Goal: Transaction & Acquisition: Purchase product/service

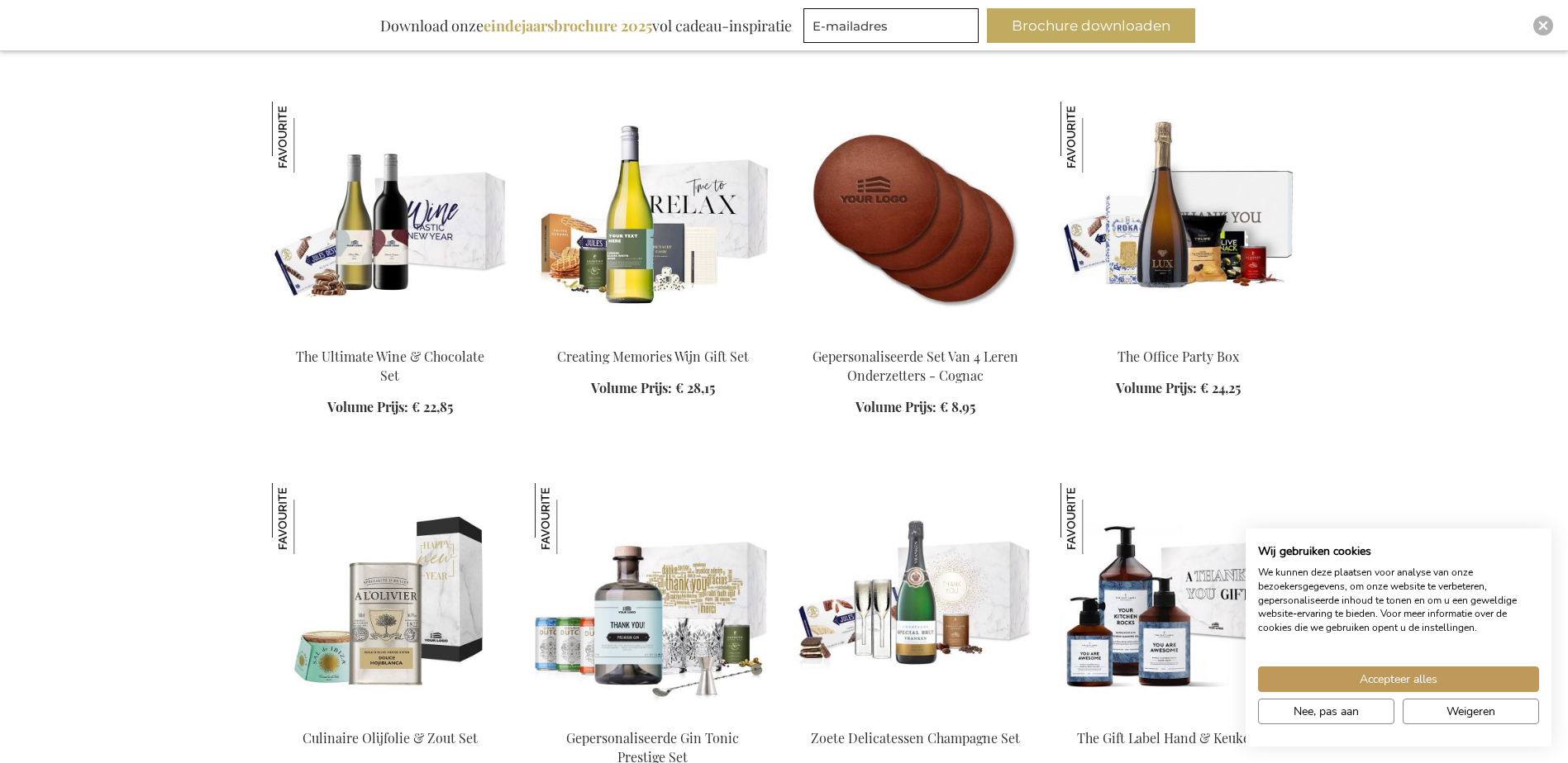
scroll to position [2396, 0]
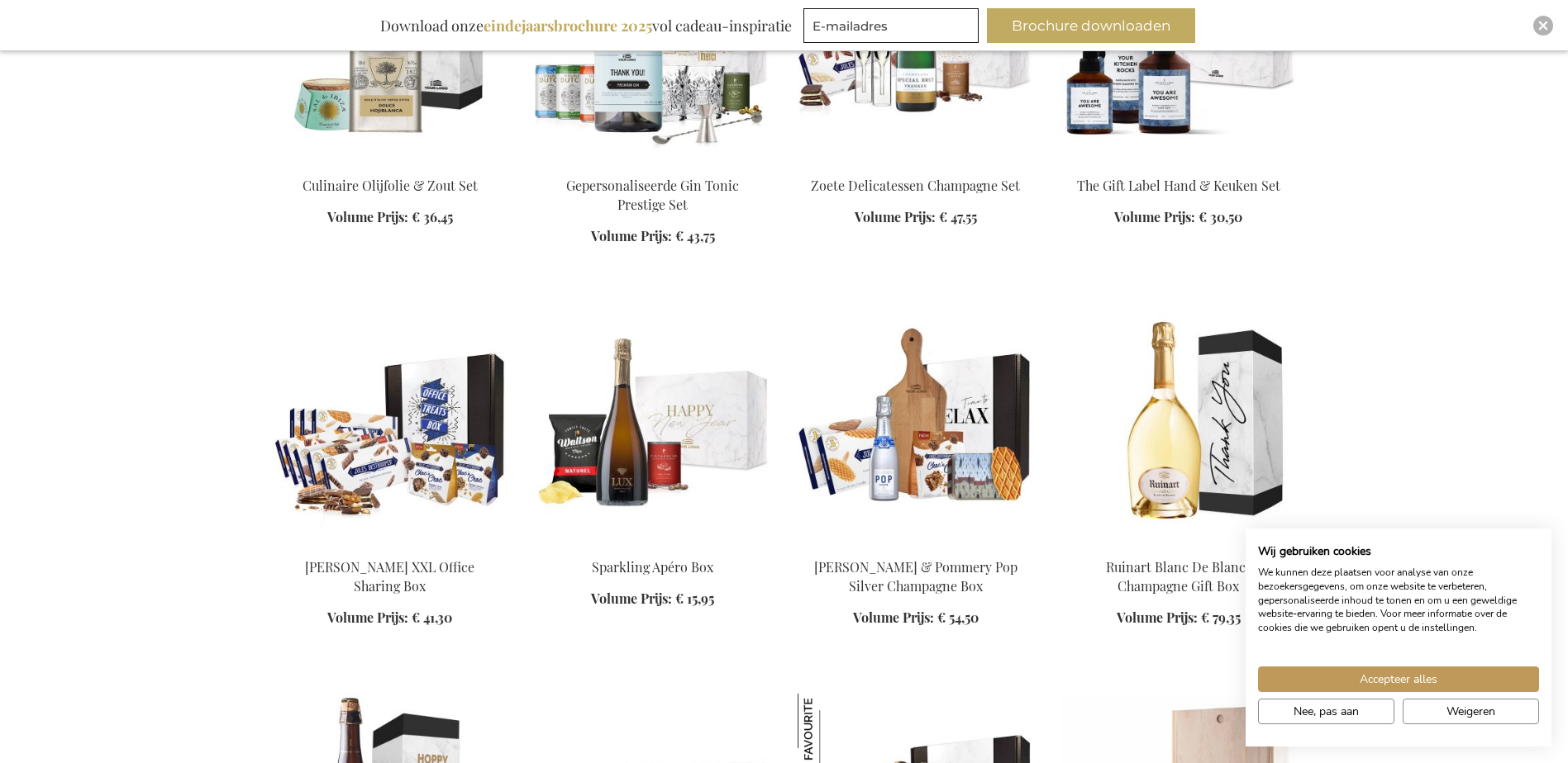
scroll to position [2975, 0]
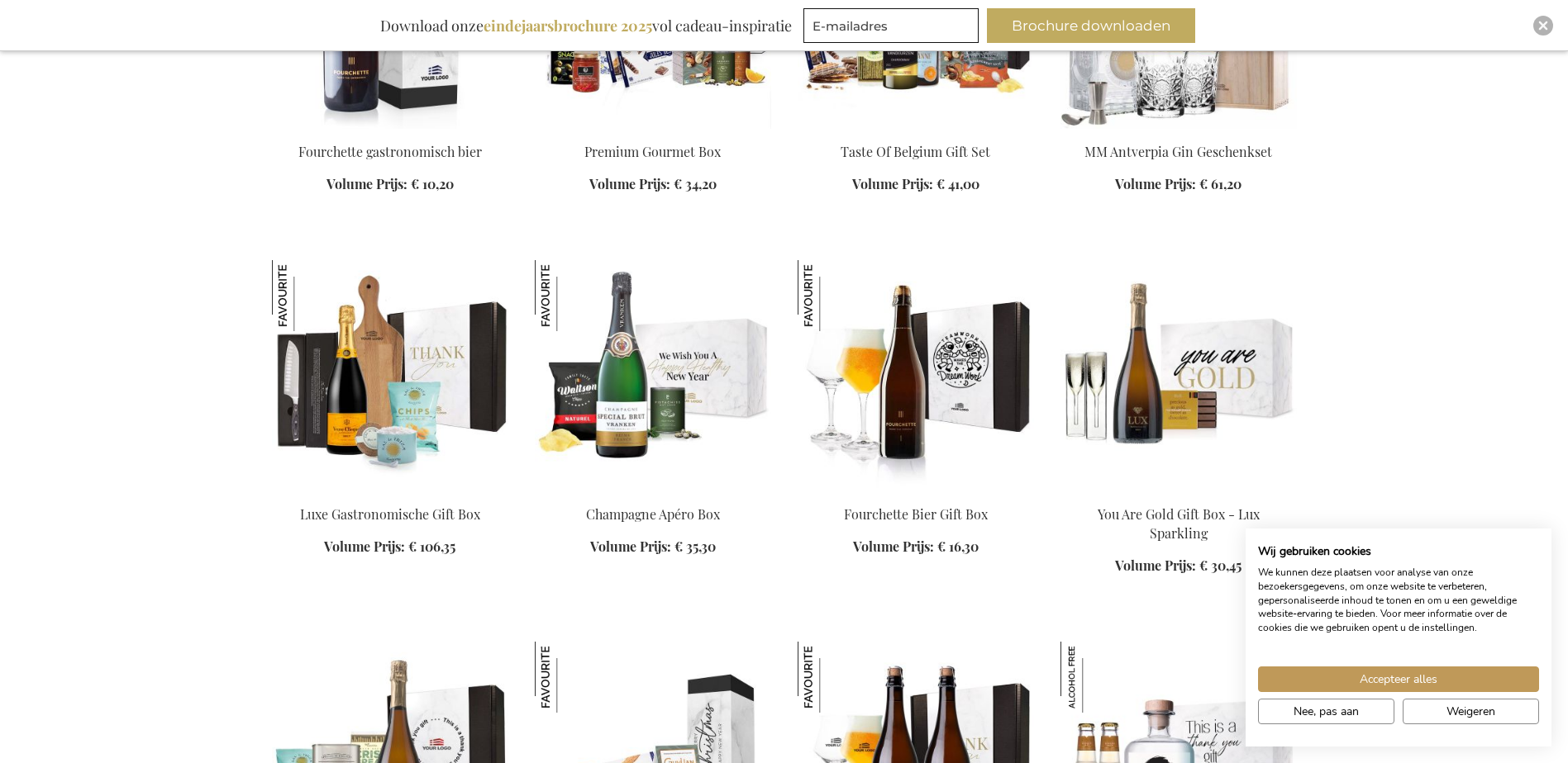
scroll to position [3635, 0]
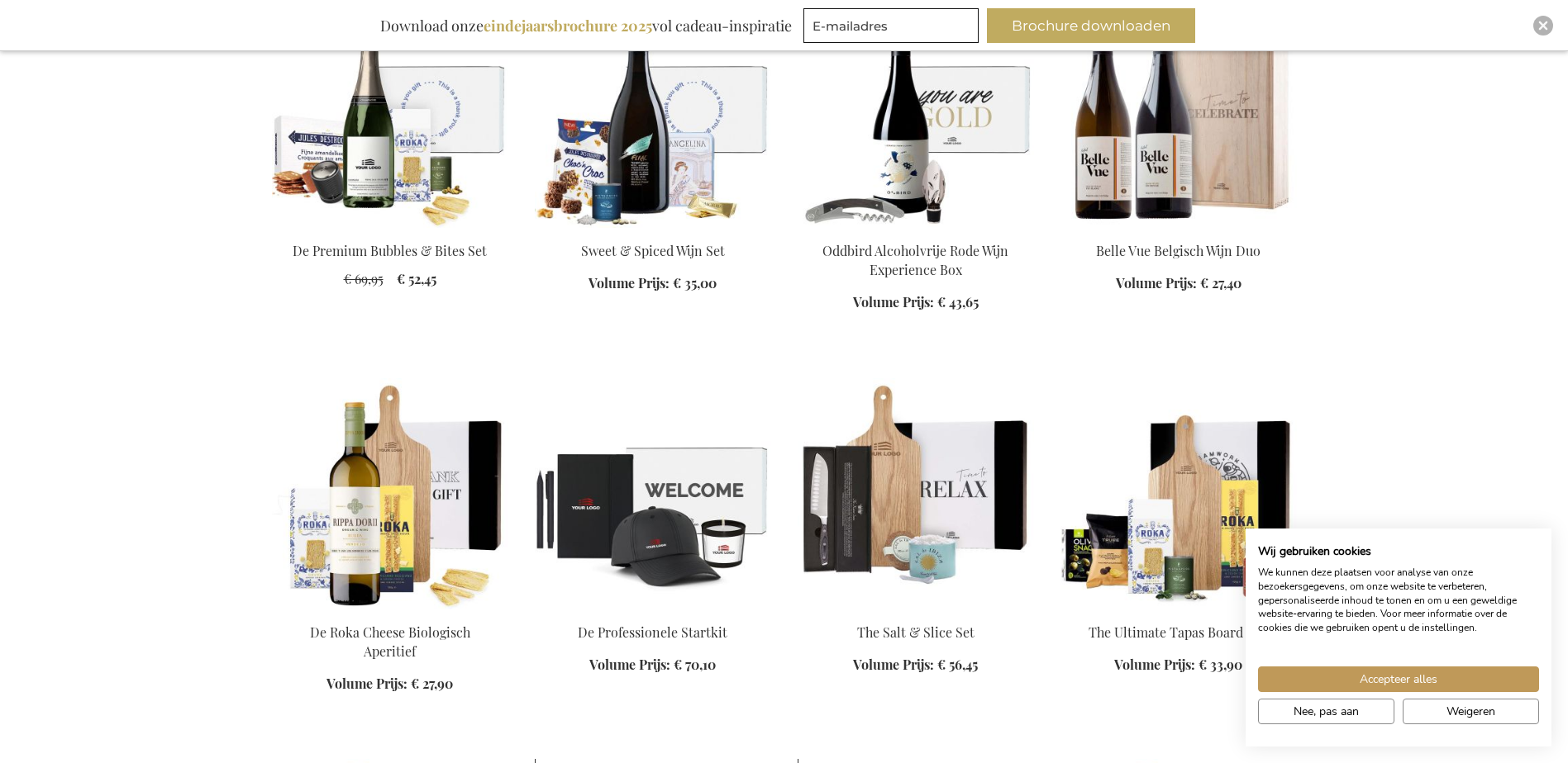
scroll to position [6444, 0]
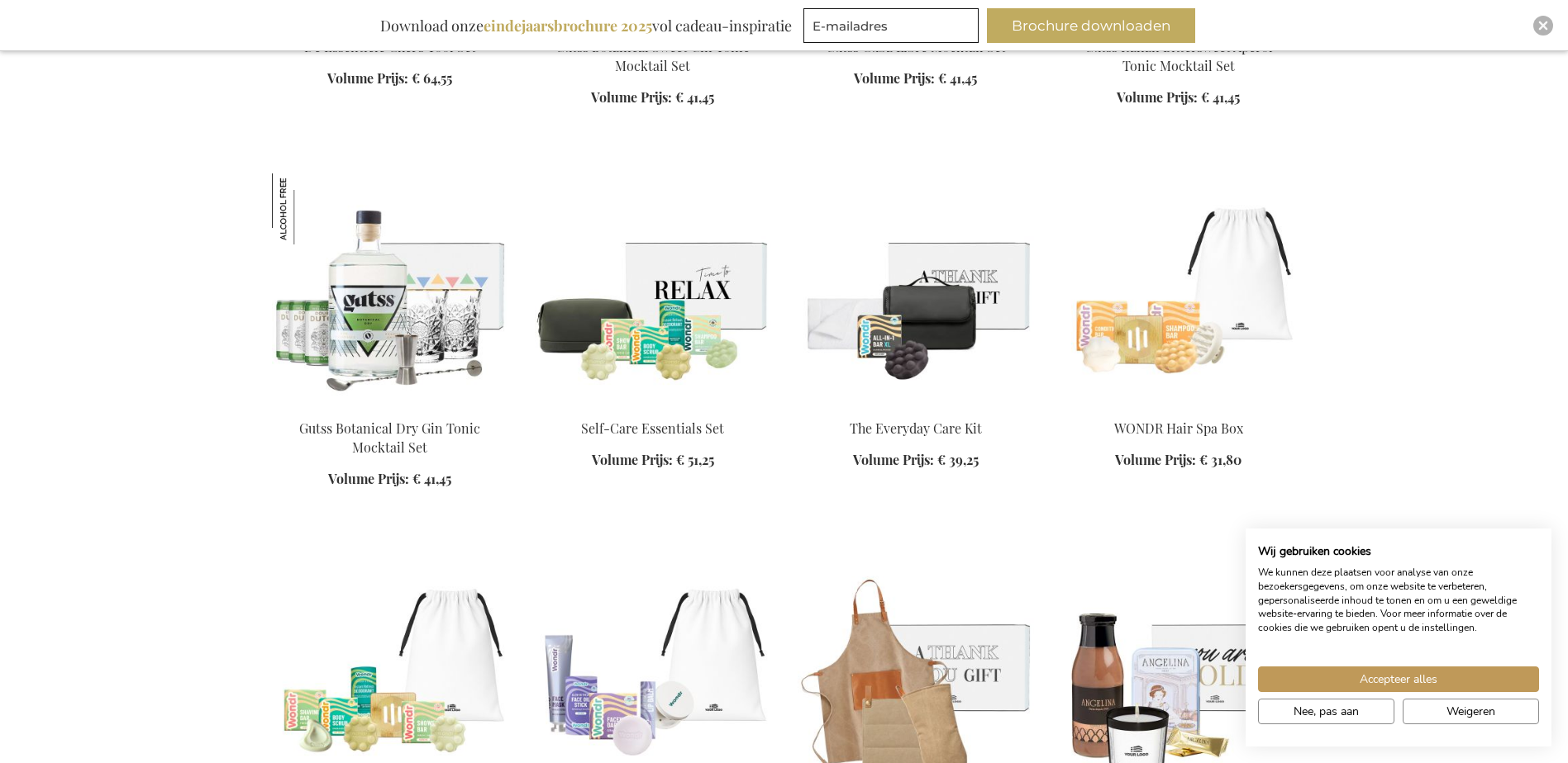
scroll to position [7766, 0]
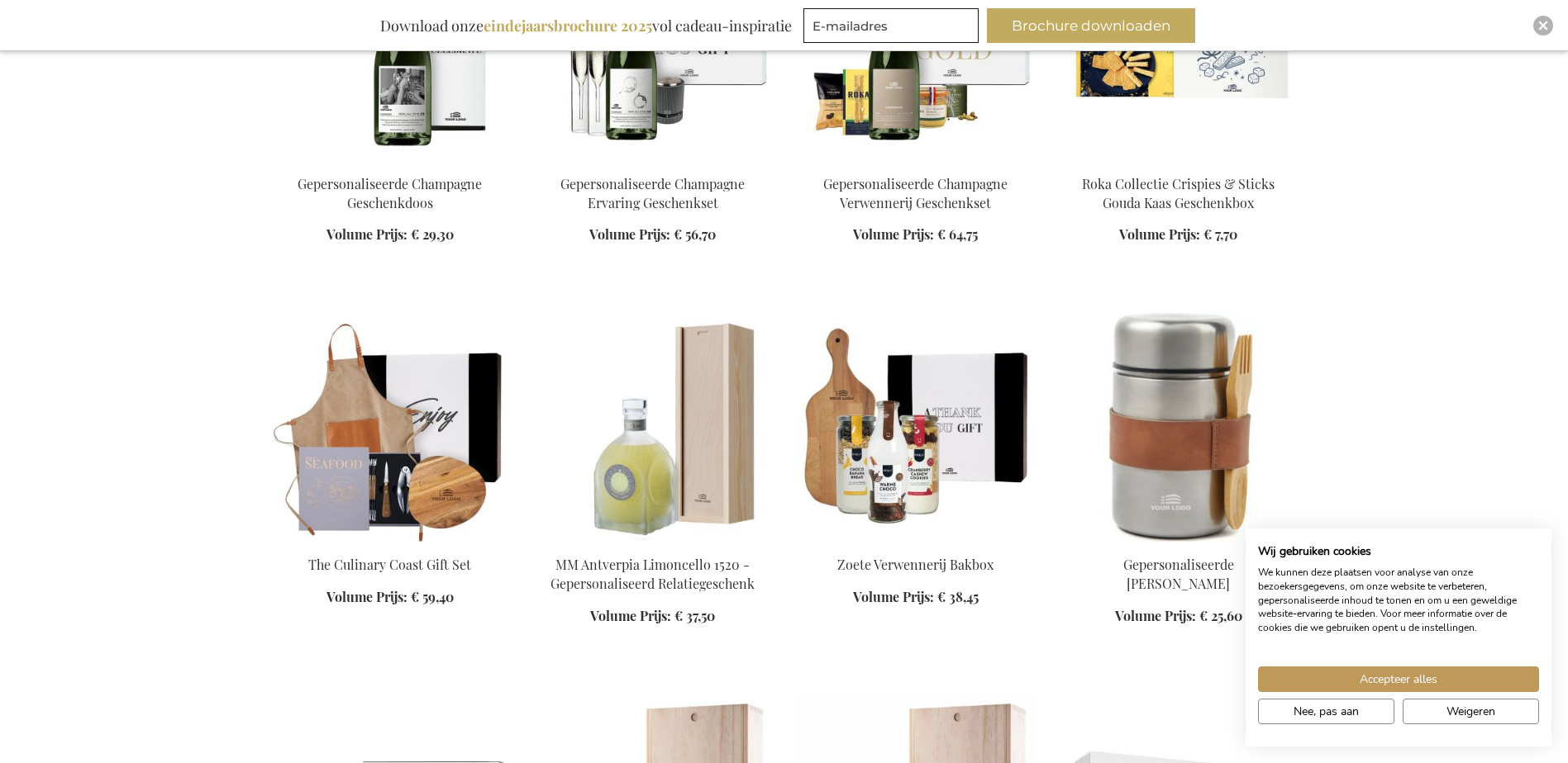
scroll to position [10079, 0]
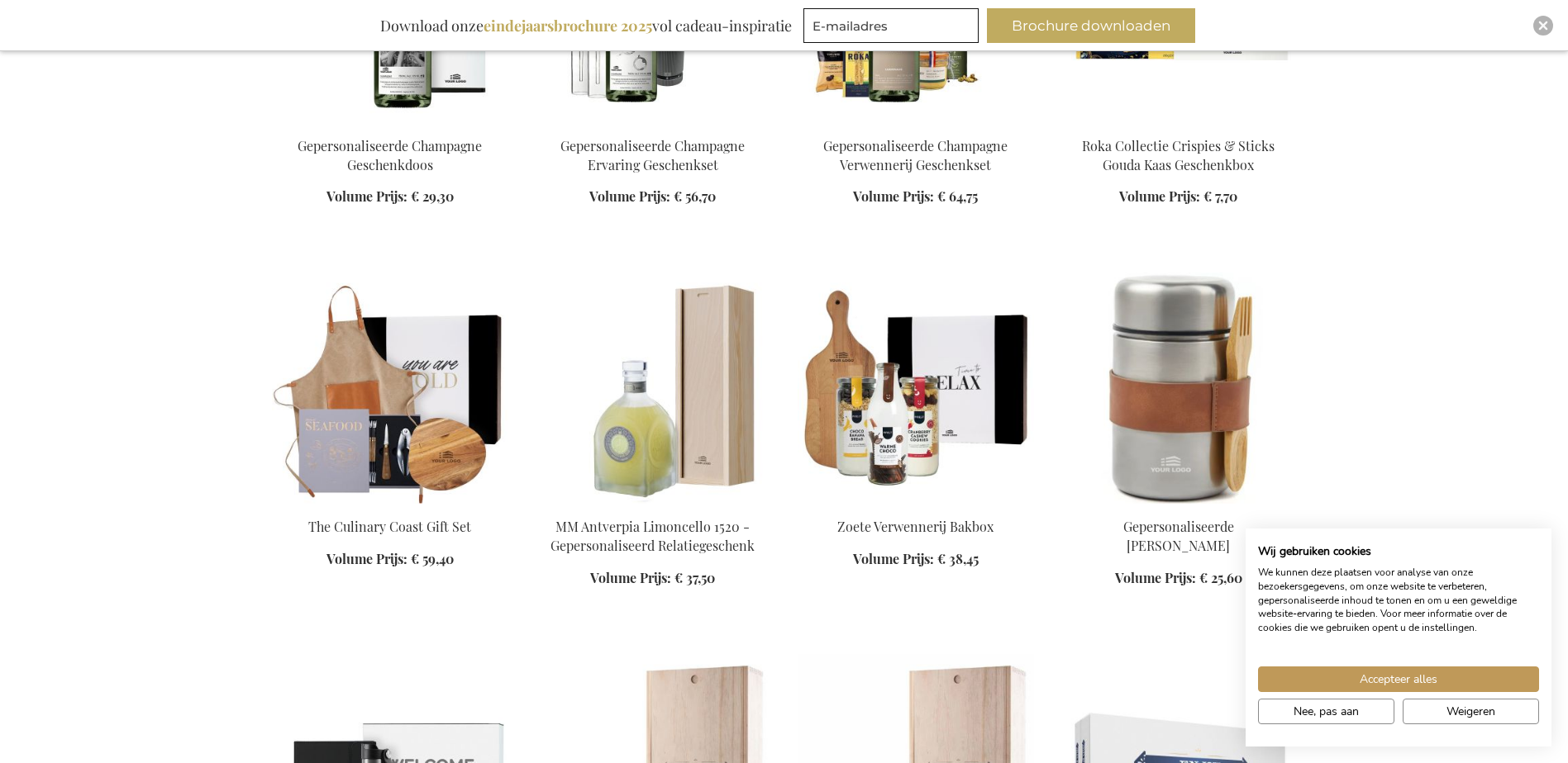
click at [384, 388] on img at bounding box center [390, 388] width 236 height 231
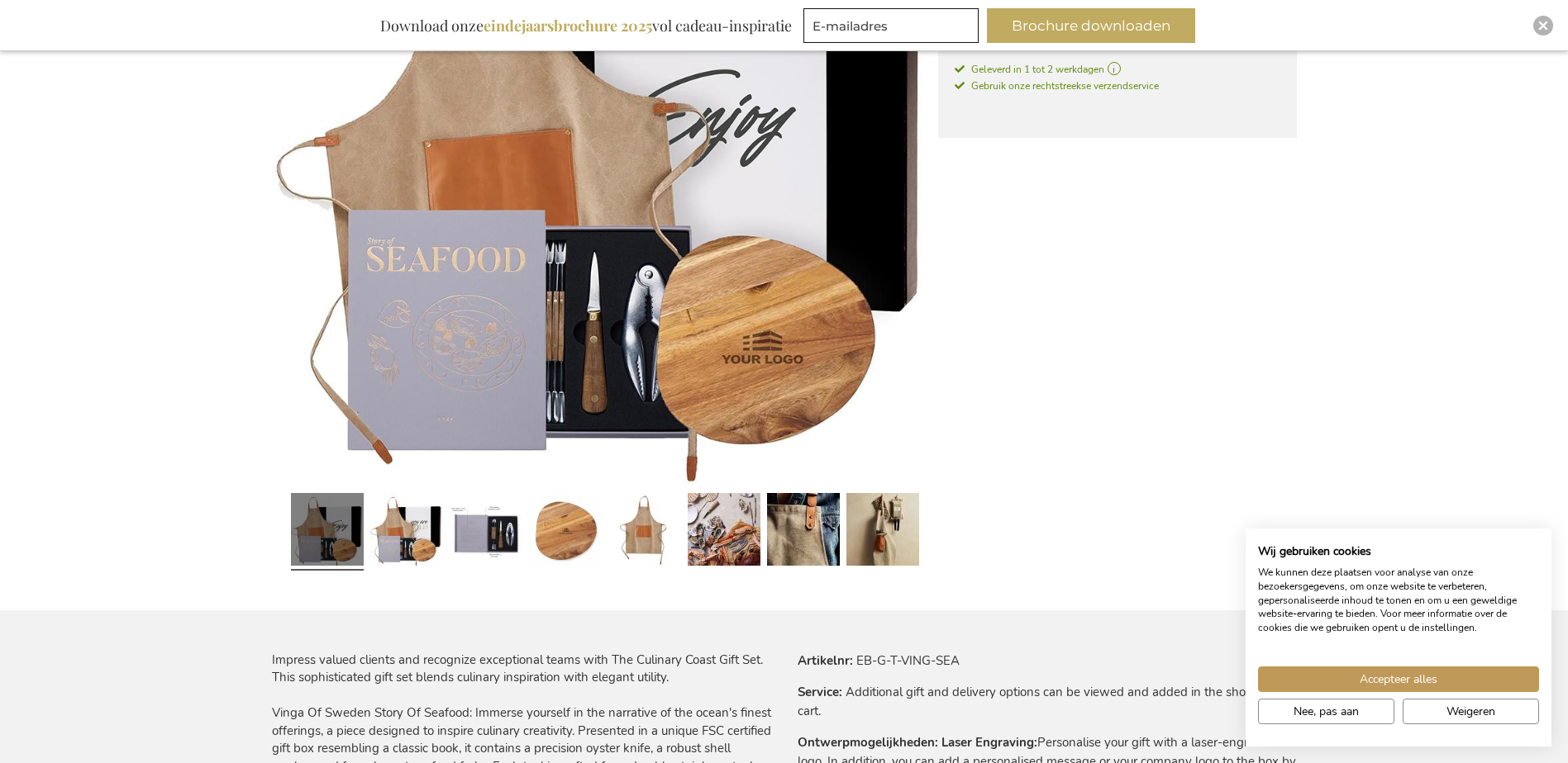
scroll to position [464, 0]
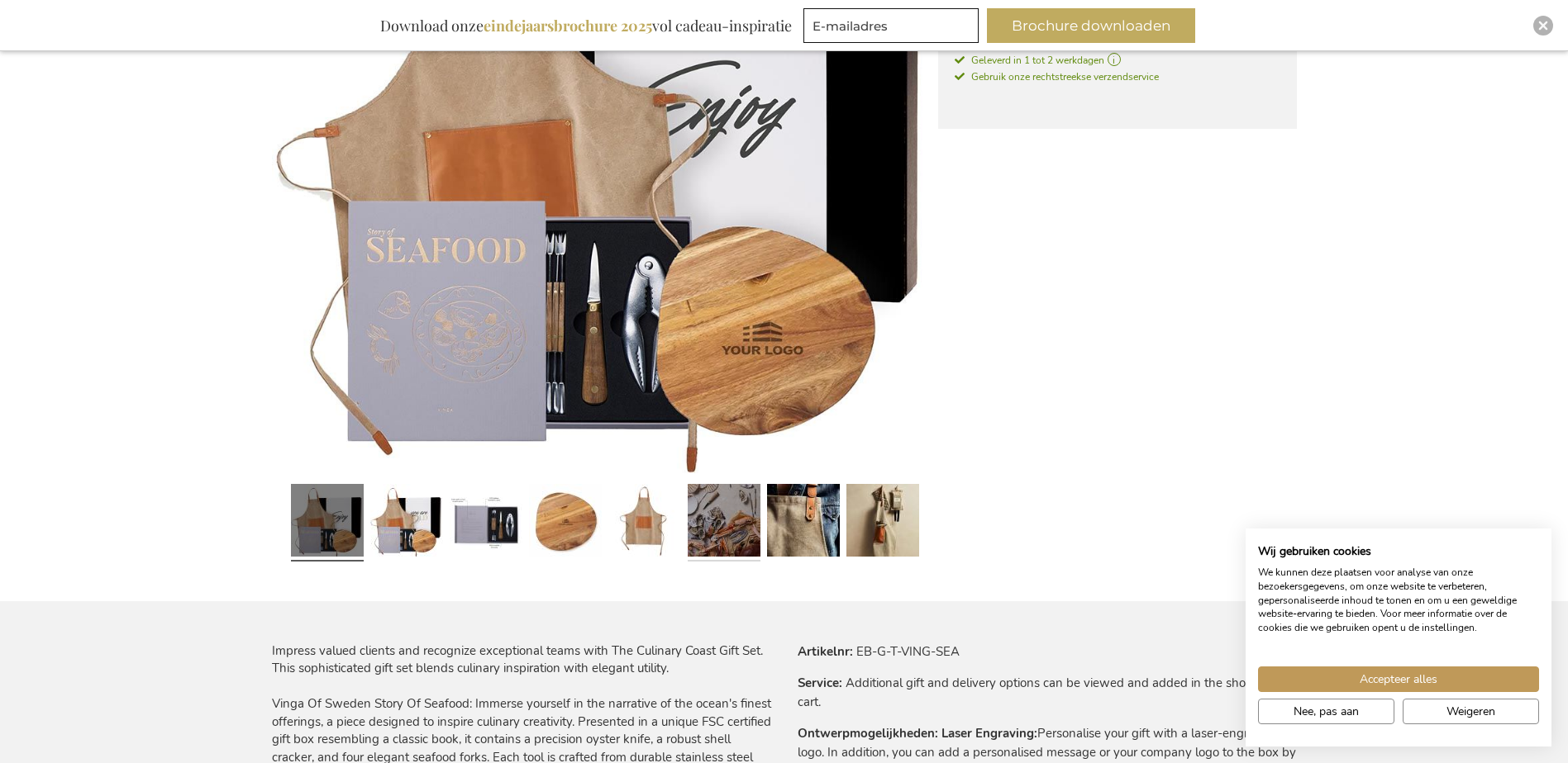
click at [729, 526] on link at bounding box center [723, 523] width 73 height 91
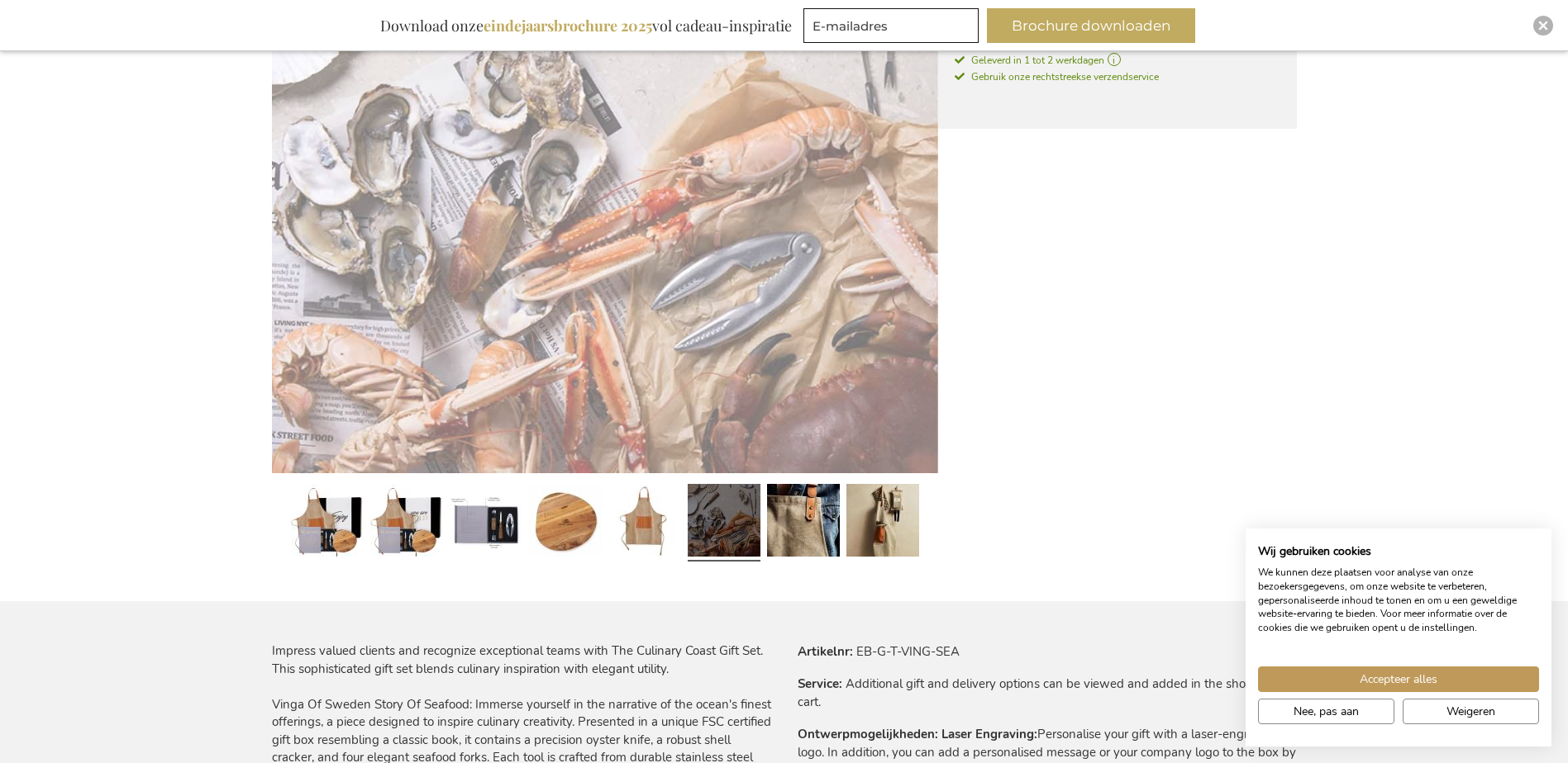
scroll to position [465, 0]
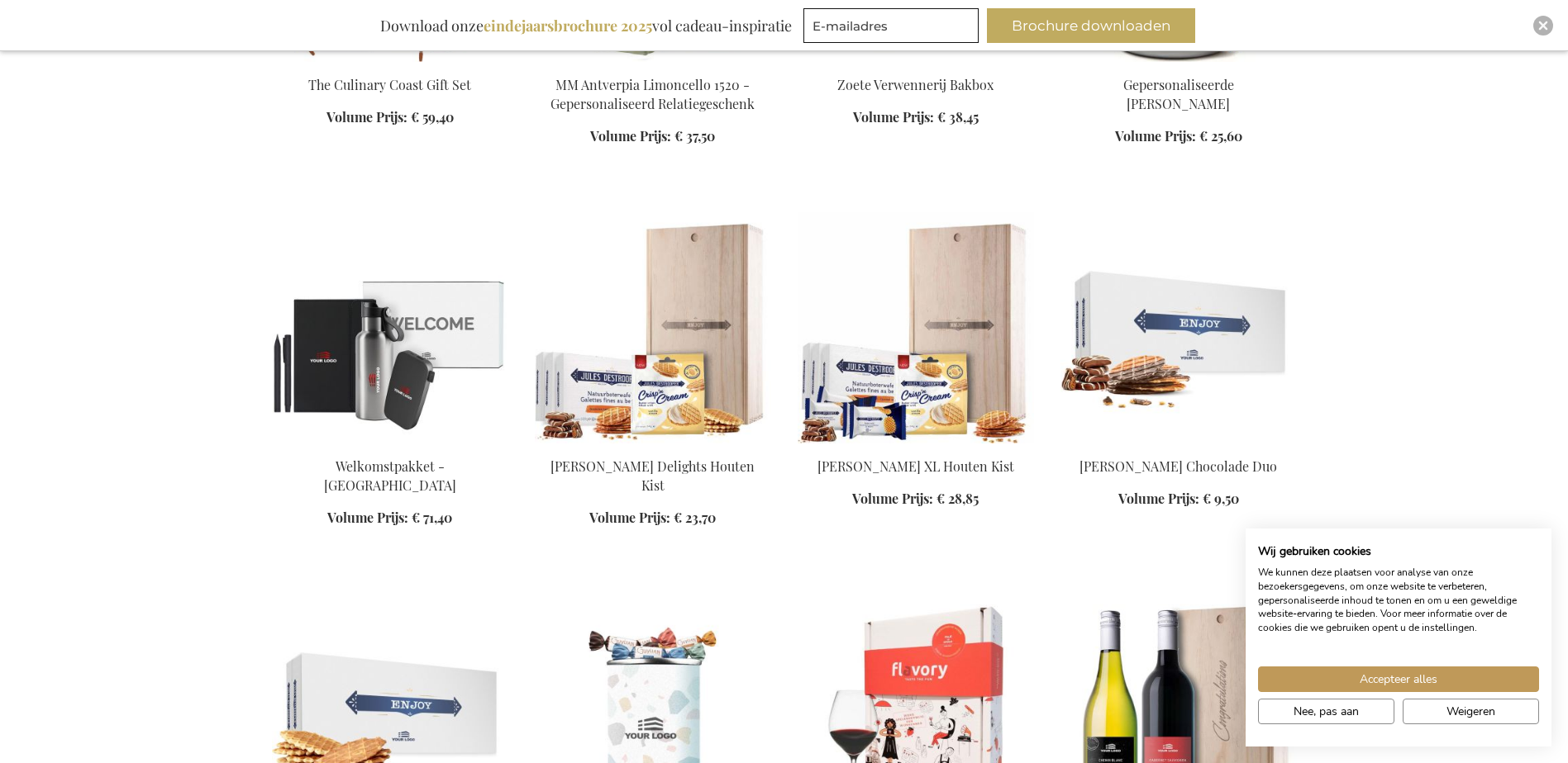
scroll to position [1544, 0]
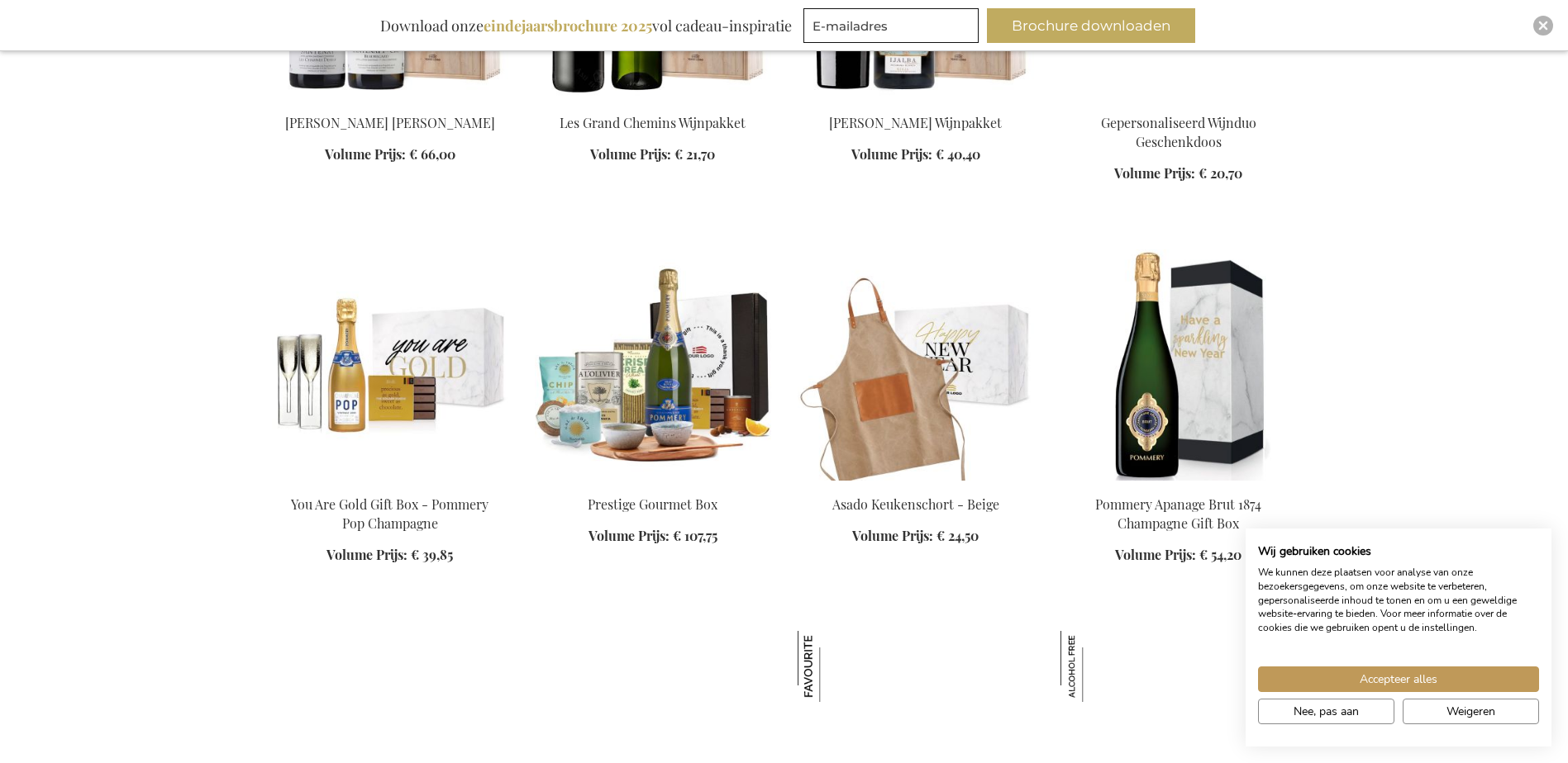
scroll to position [2618, 0]
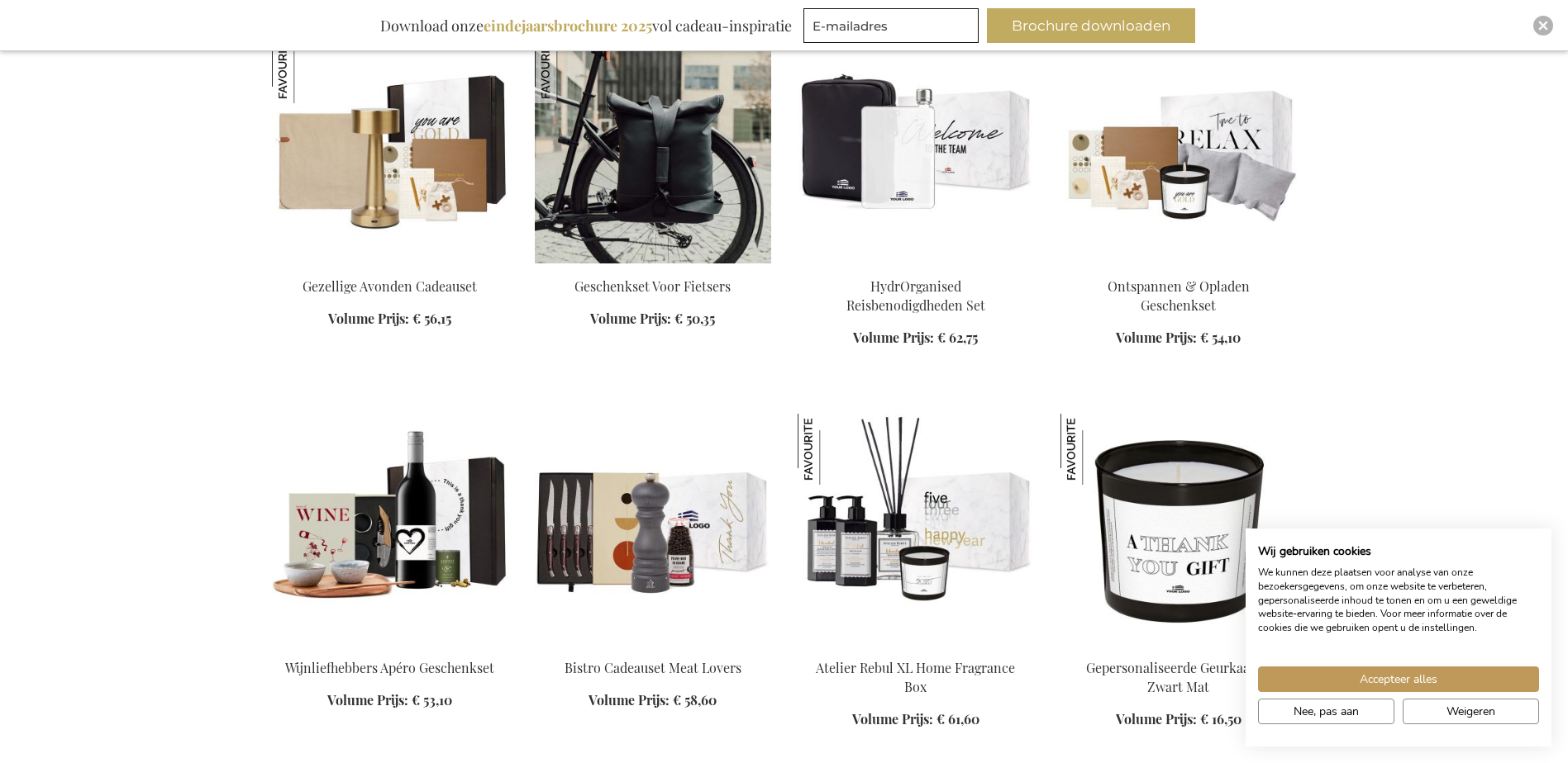
scroll to position [3610, 0]
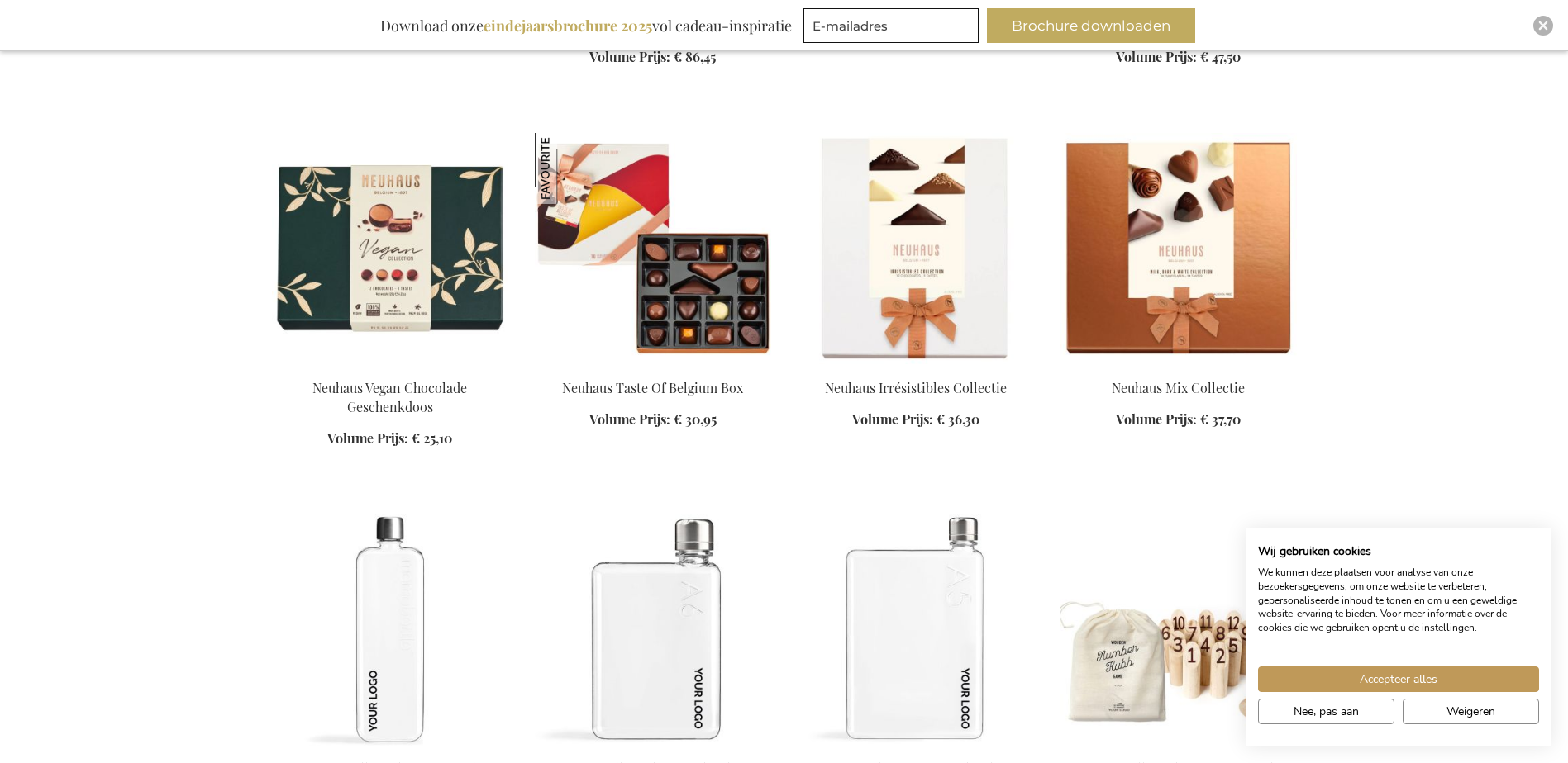
scroll to position [5427, 0]
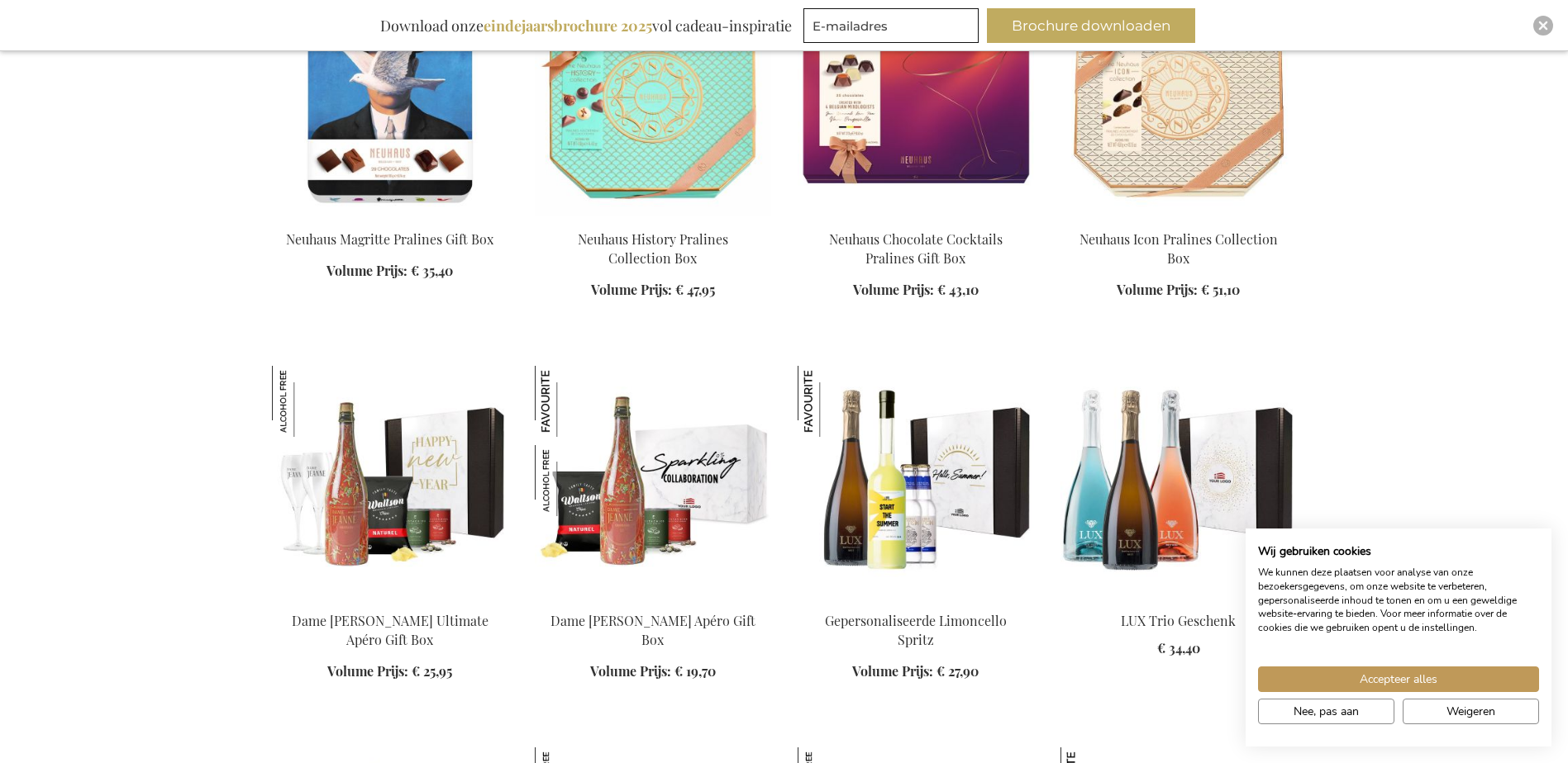
scroll to position [9806, 0]
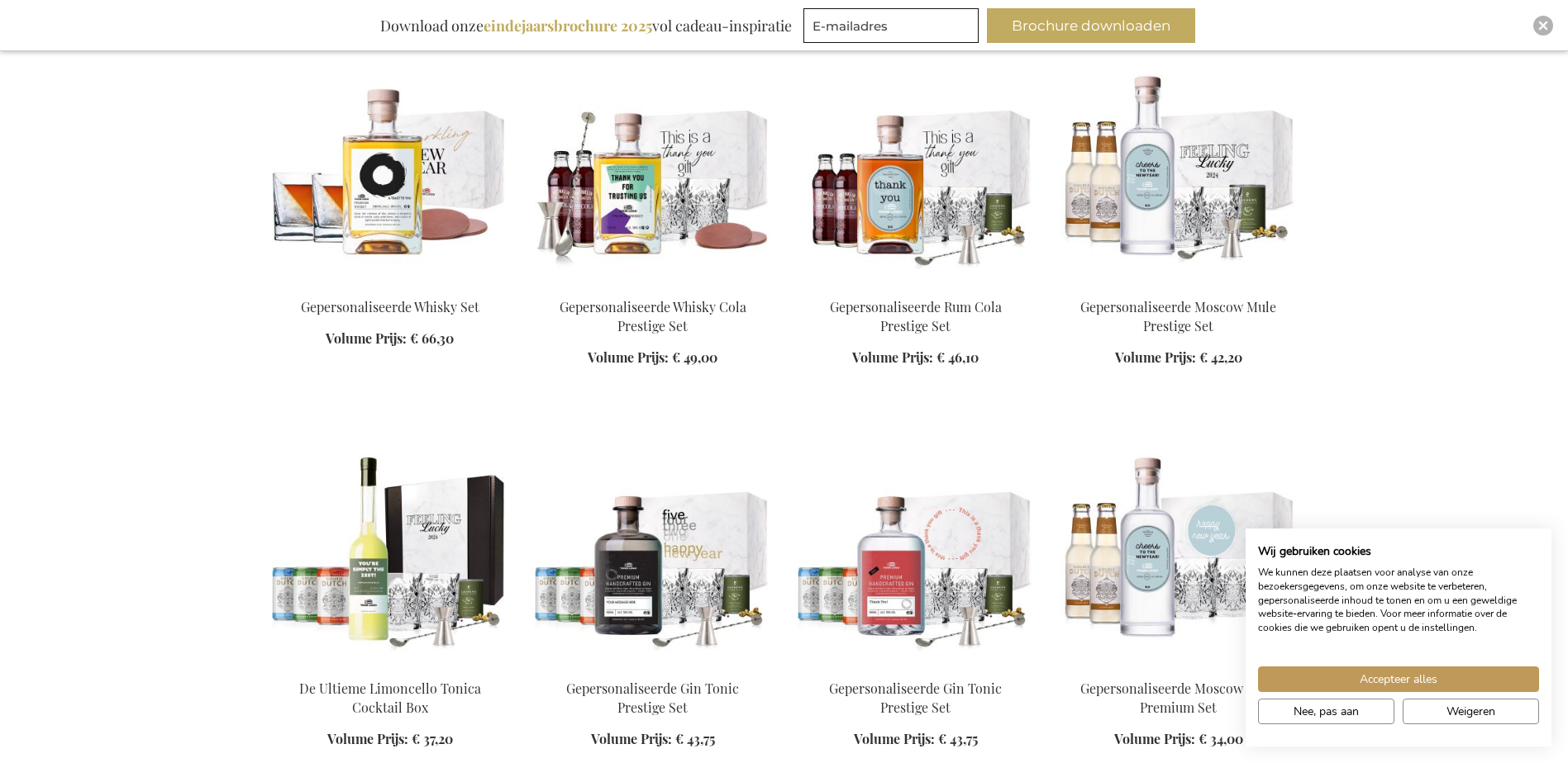
scroll to position [12036, 0]
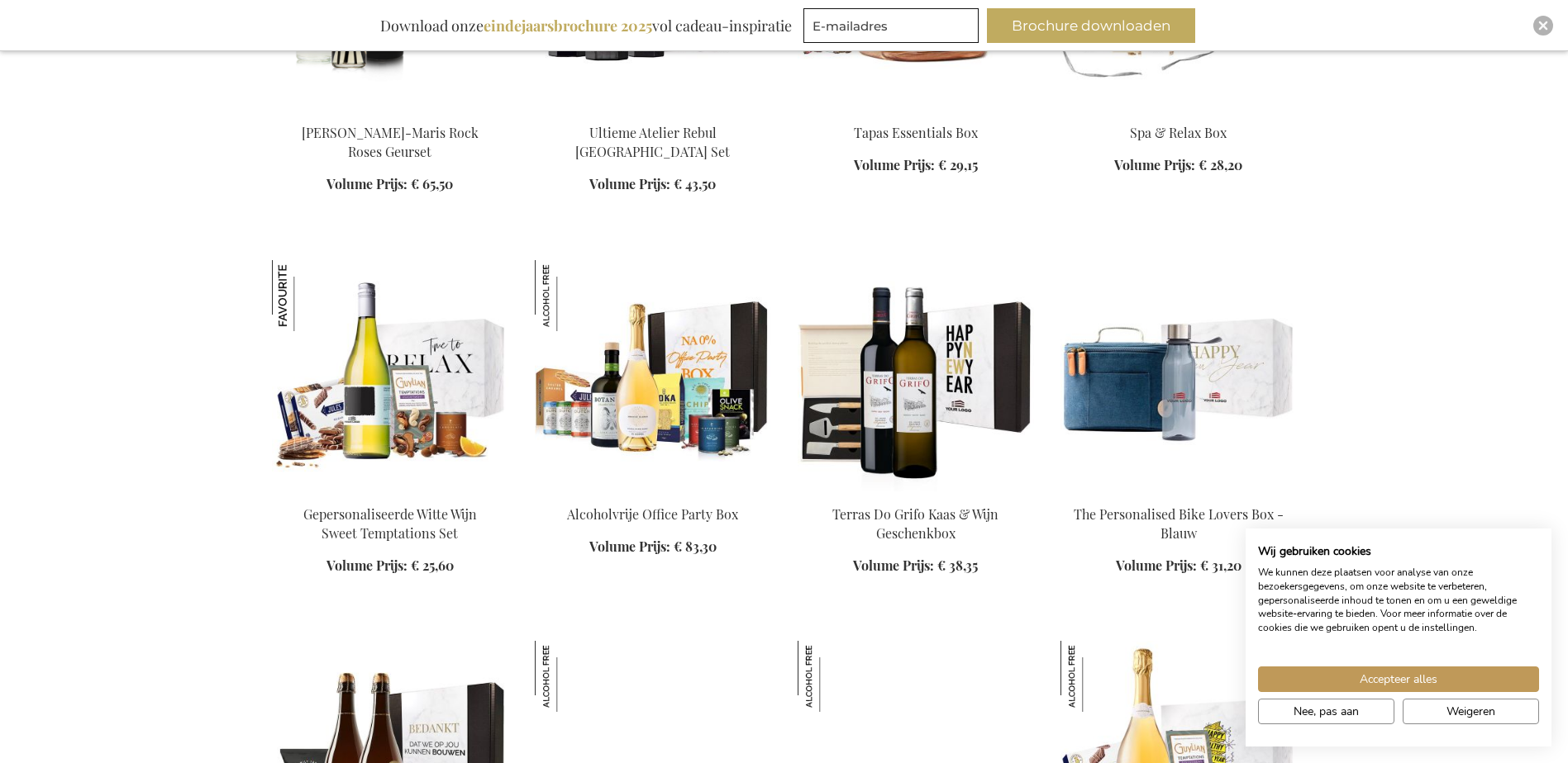
scroll to position [13357, 0]
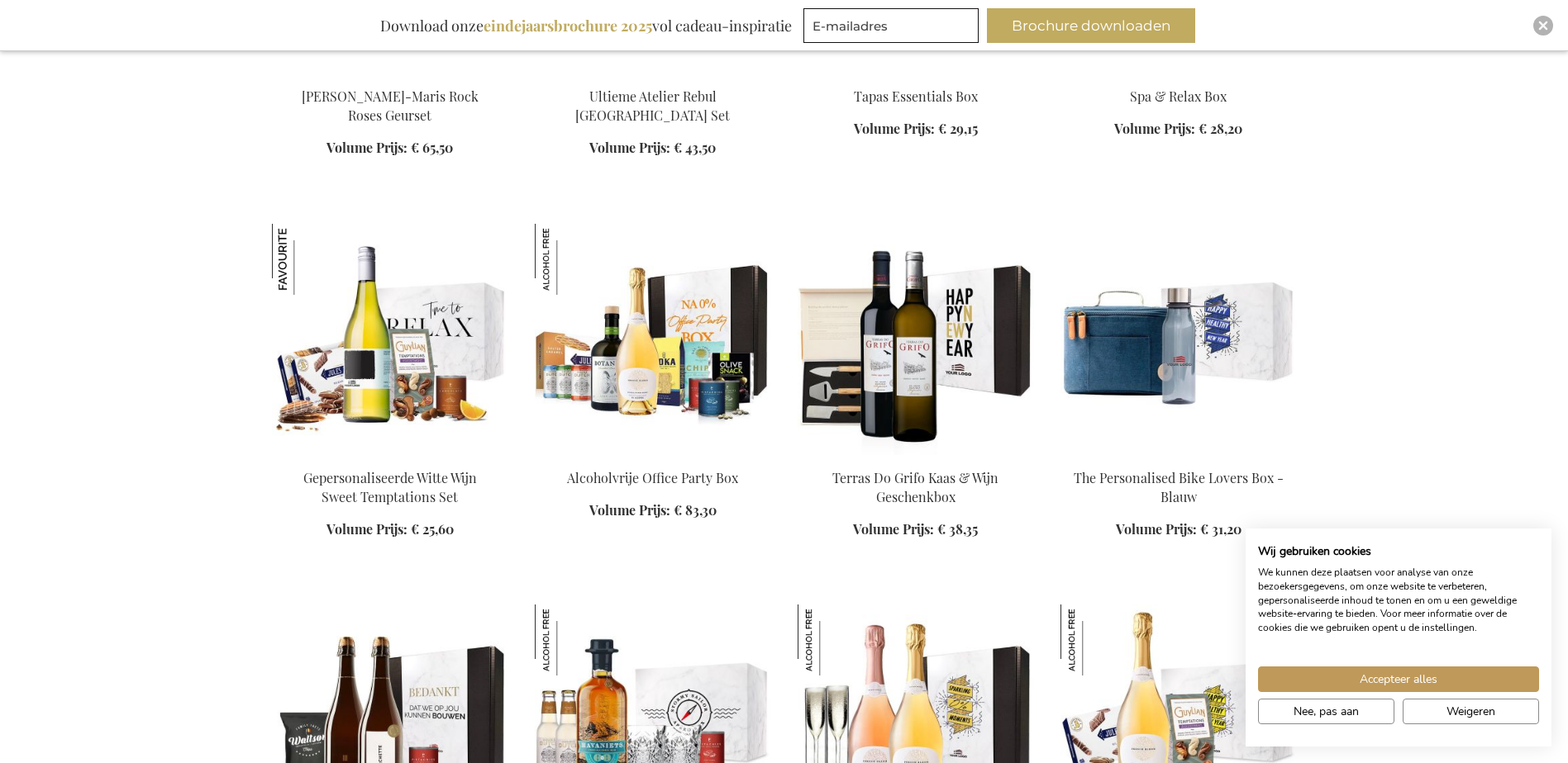
click at [1143, 308] on img at bounding box center [1179, 339] width 236 height 231
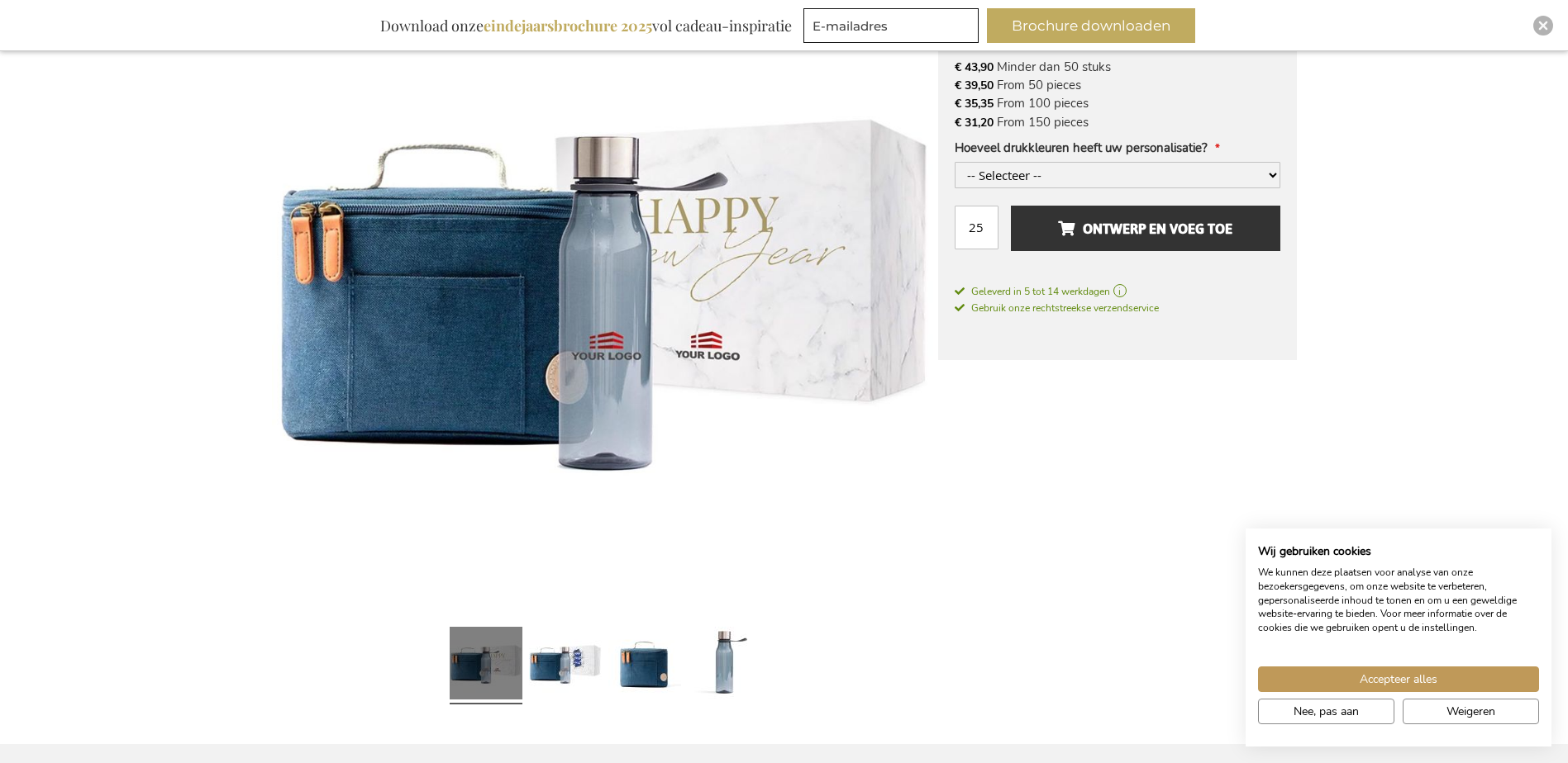
scroll to position [413, 0]
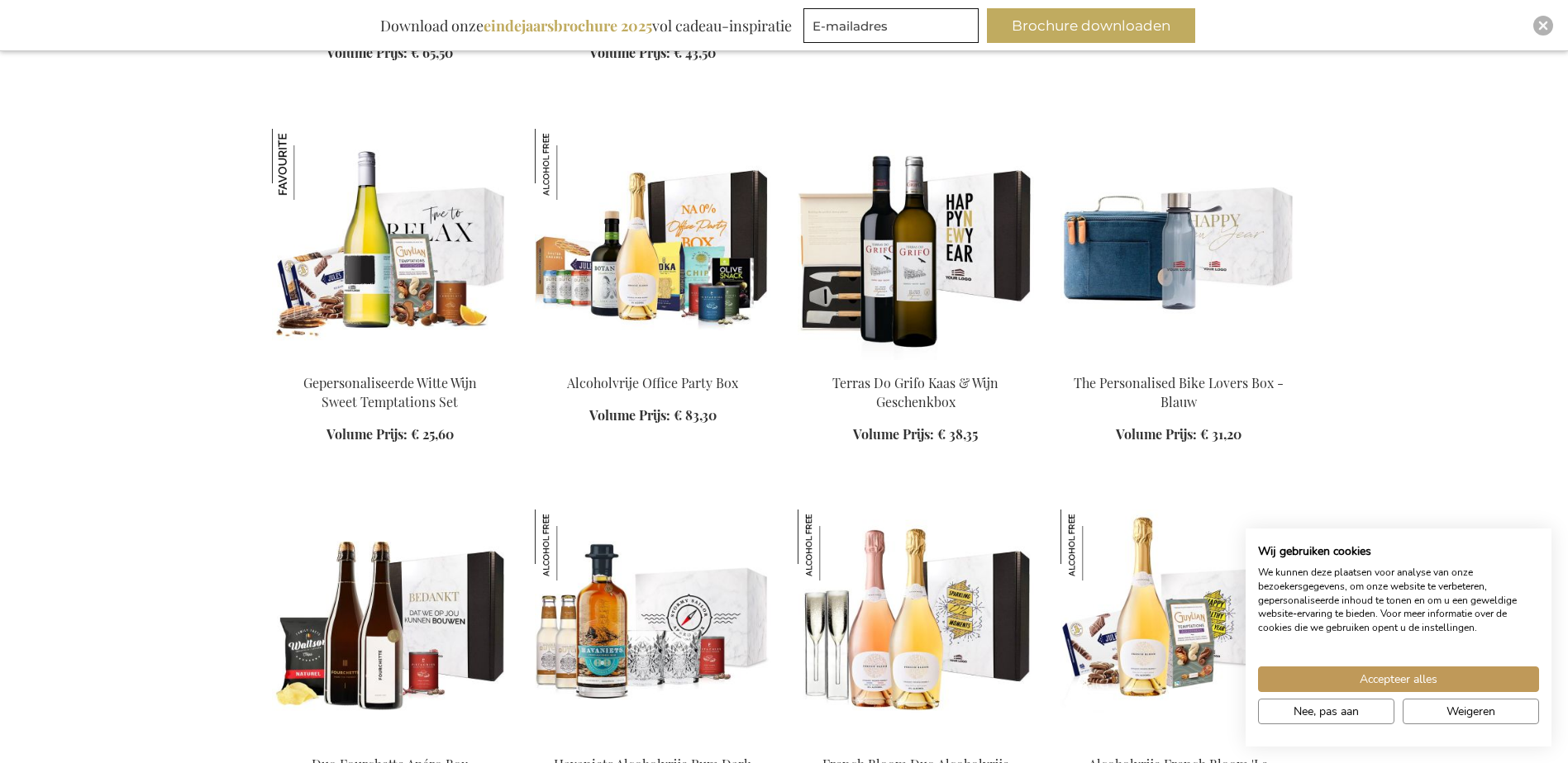
scroll to position [1958, 0]
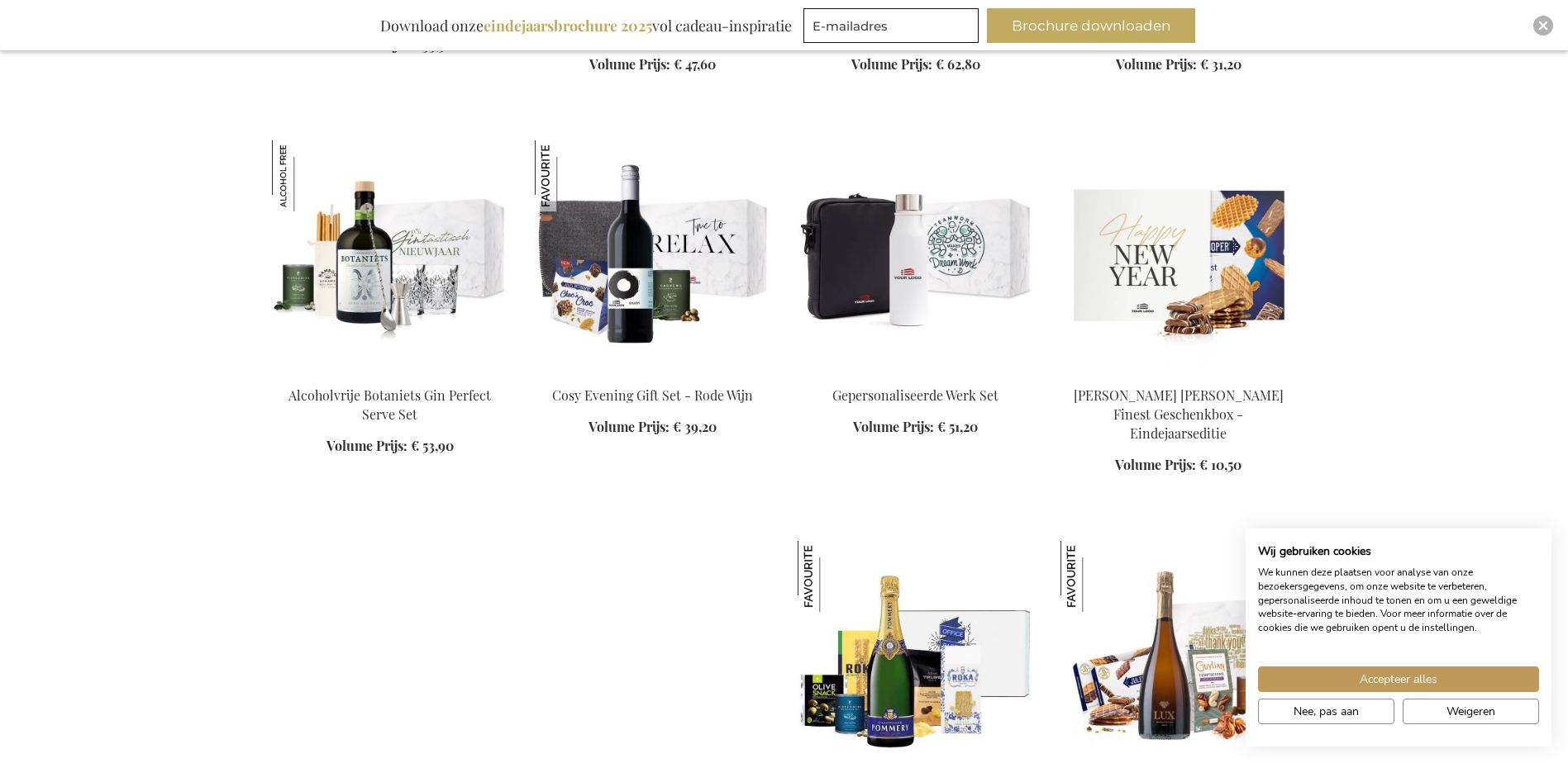
scroll to position [2701, 0]
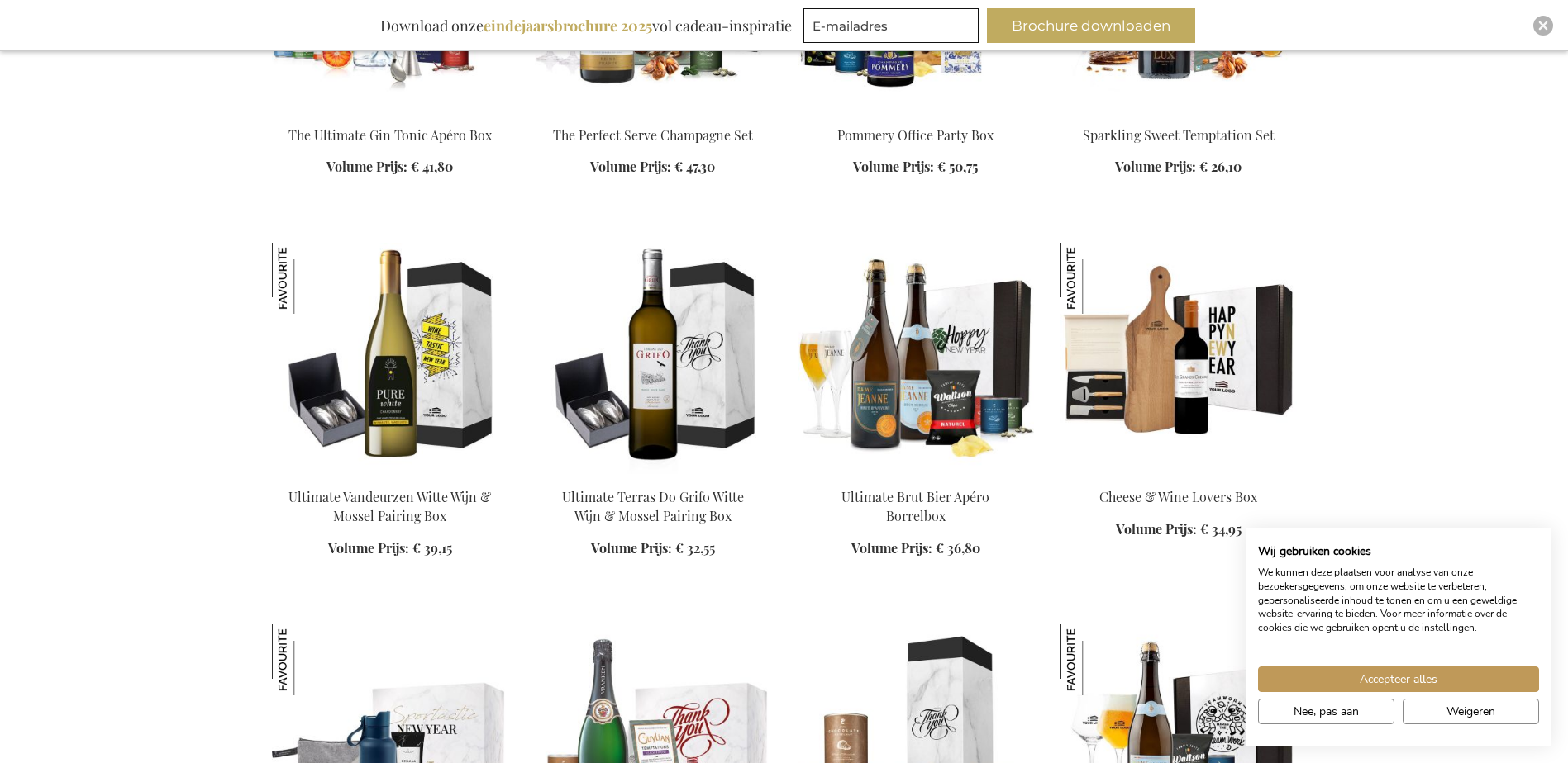
scroll to position [3363, 0]
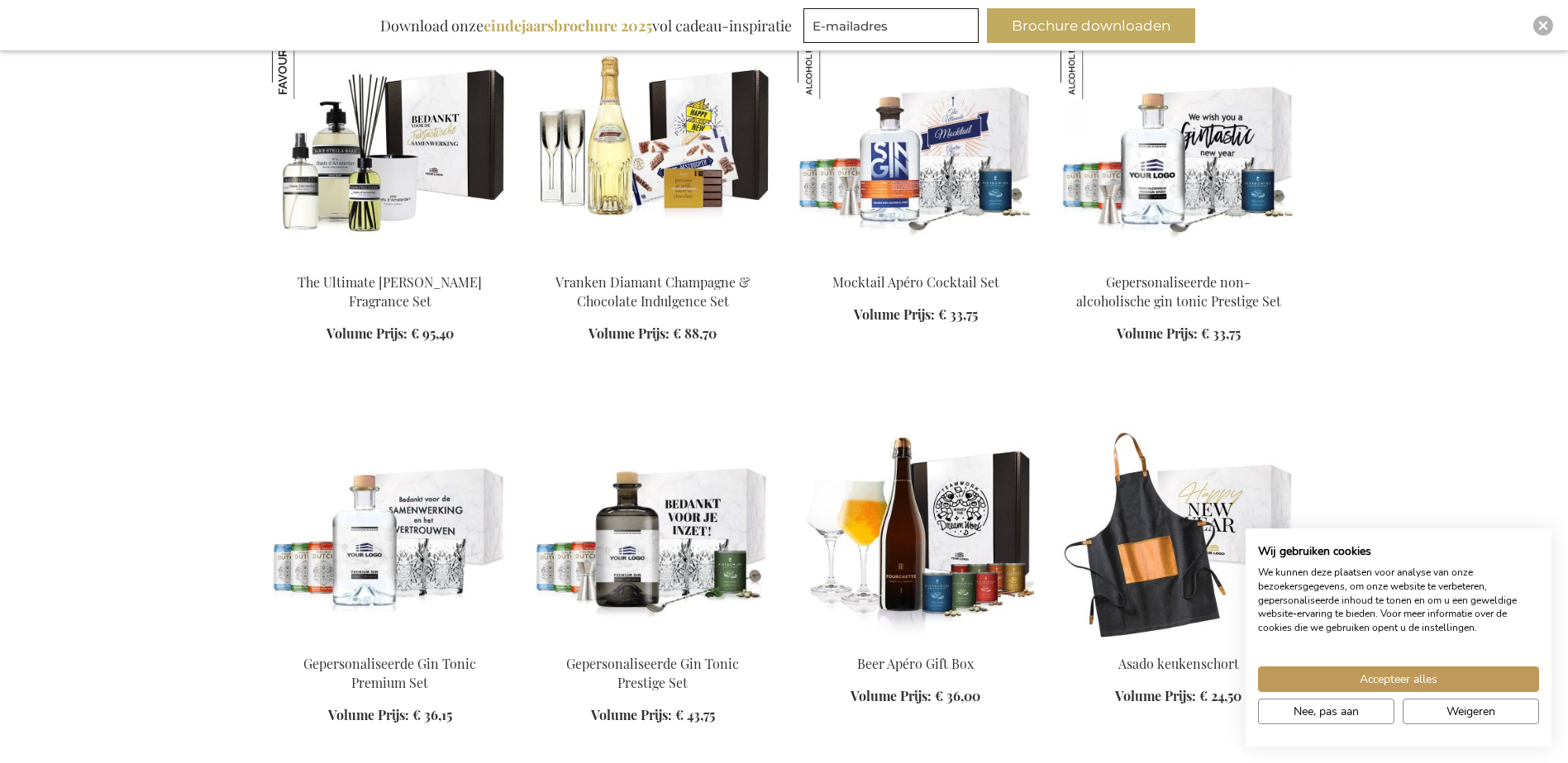
scroll to position [6254, 0]
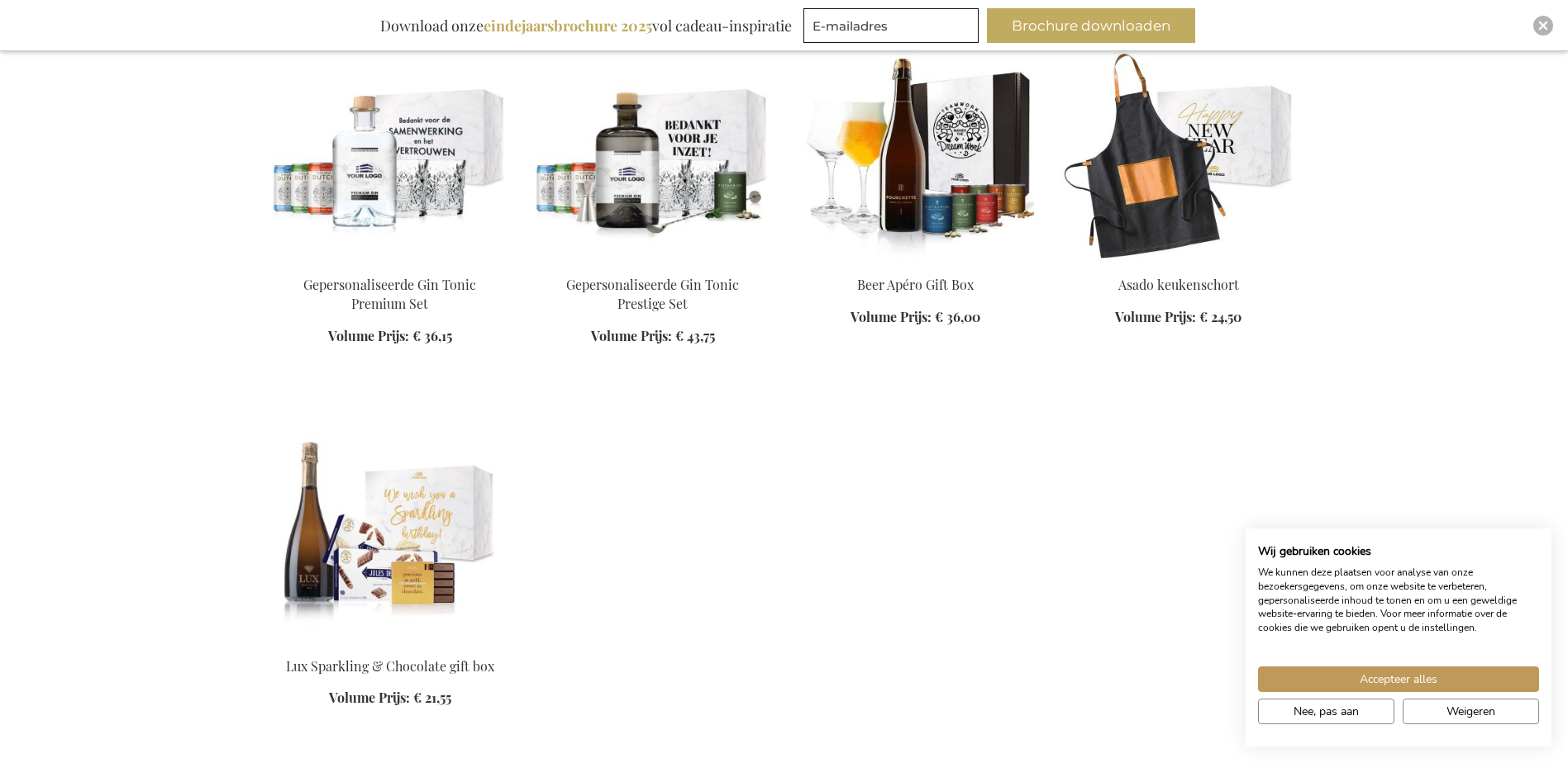
scroll to position [6584, 0]
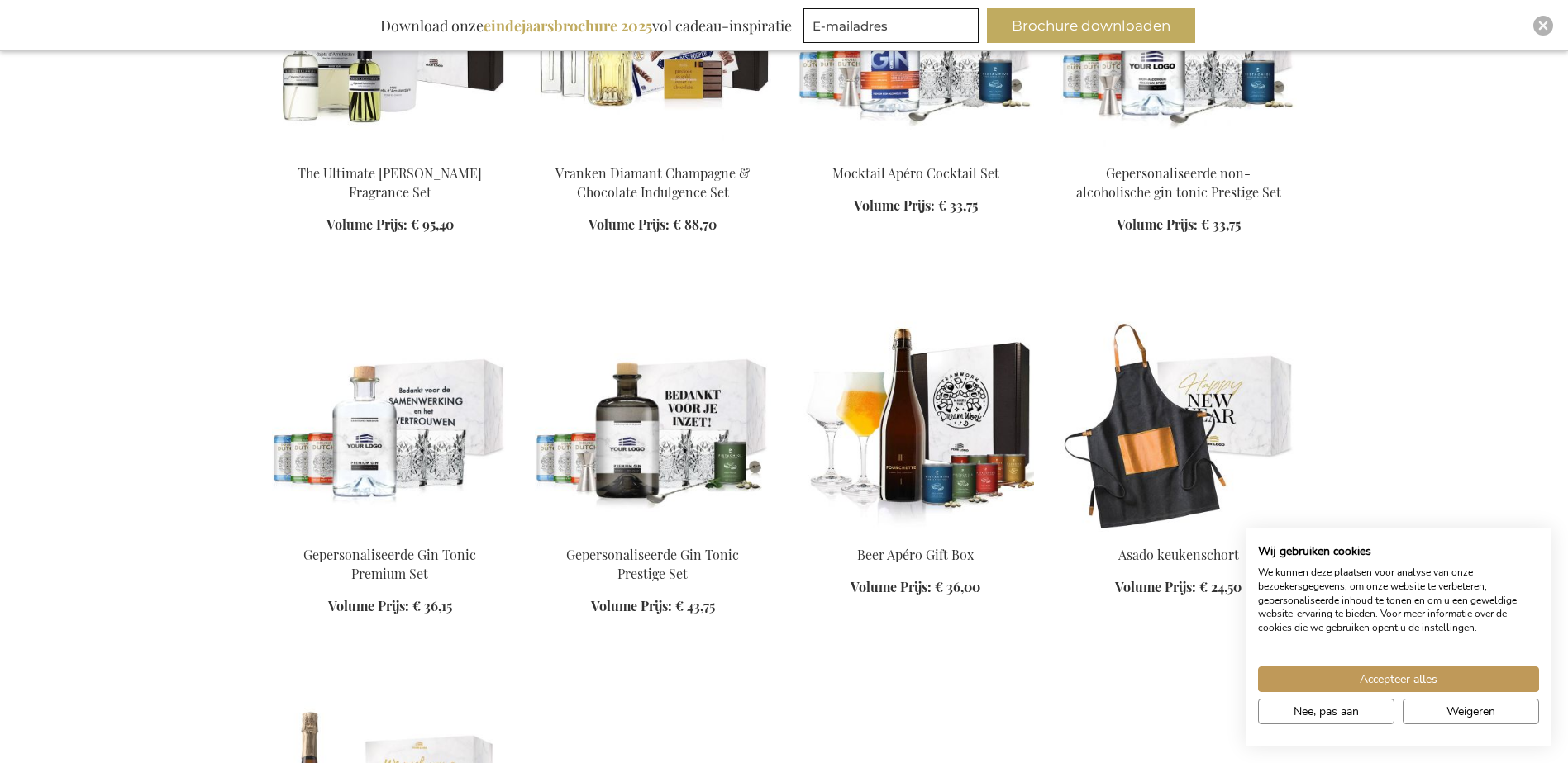
scroll to position [6336, 0]
